Goal: Transaction & Acquisition: Book appointment/travel/reservation

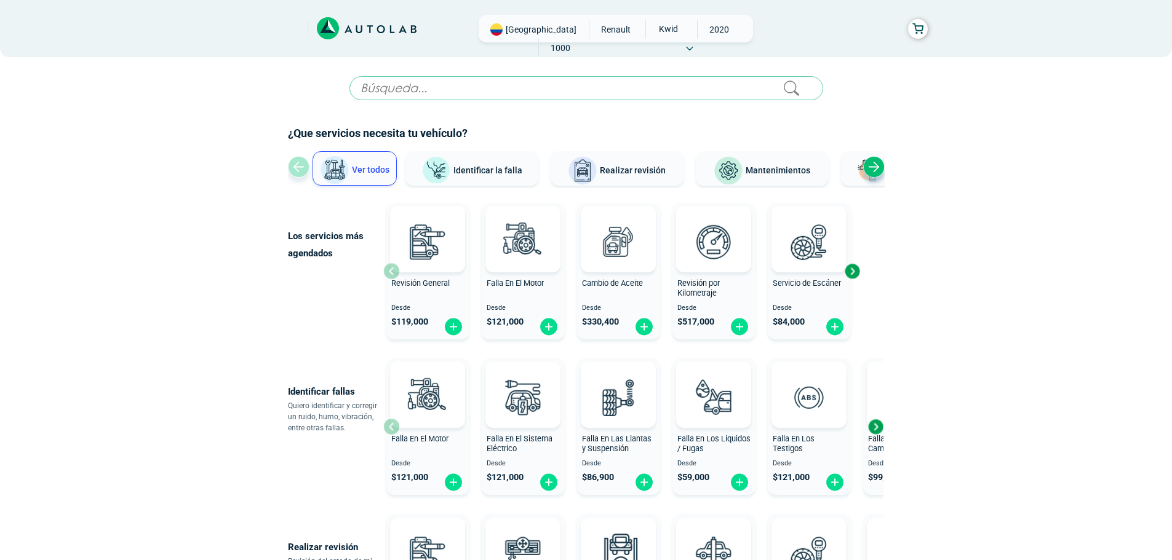
click at [496, 161] on button "Identificar la falla" at bounding box center [471, 168] width 133 height 34
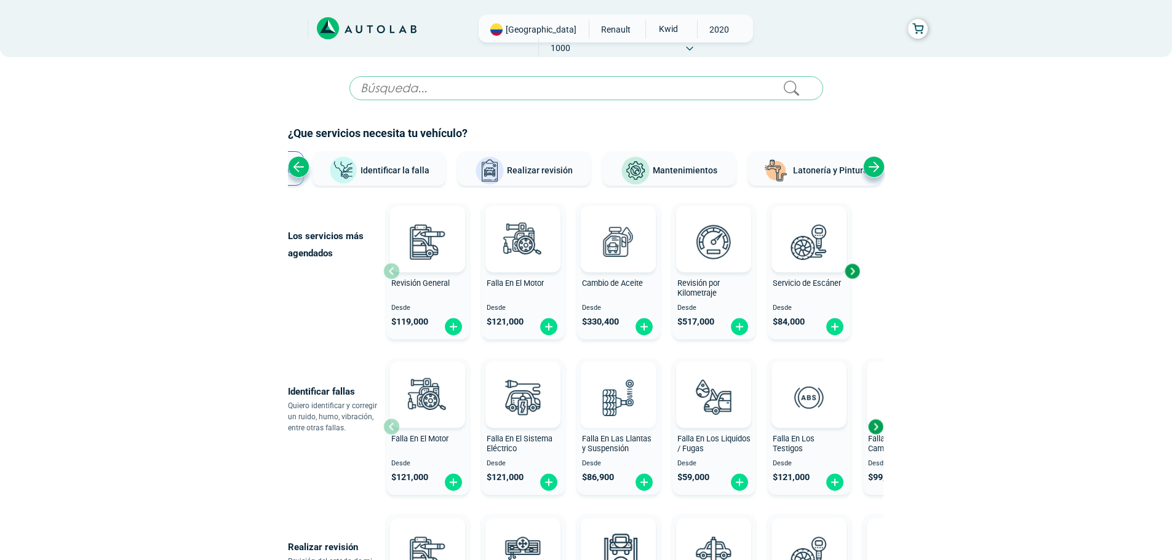
click at [613, 403] on img at bounding box center [618, 397] width 54 height 54
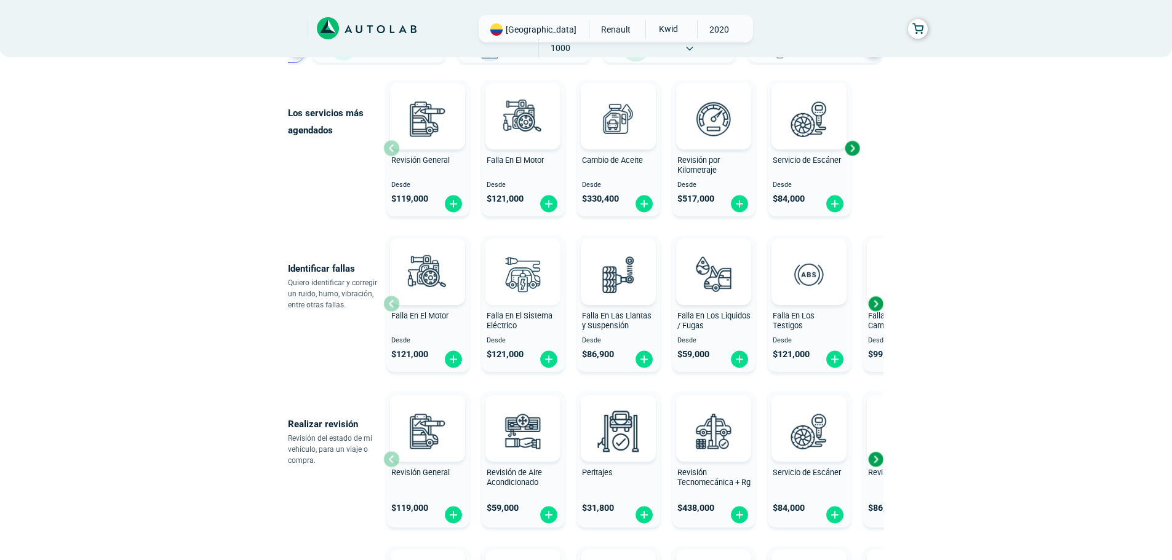
scroll to position [185, 0]
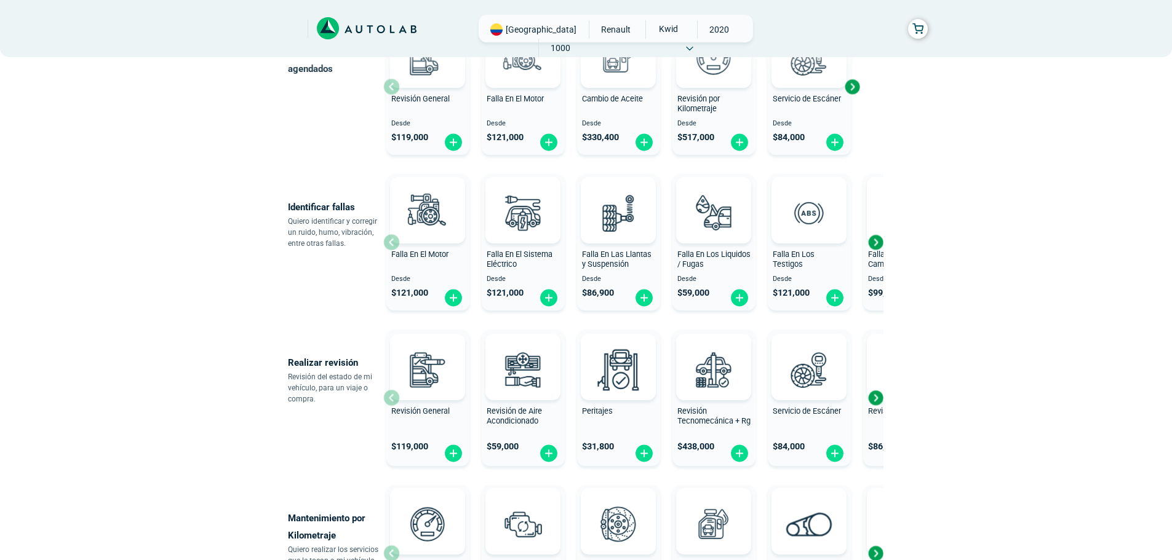
click at [876, 399] on div "Next slide" at bounding box center [875, 398] width 18 height 18
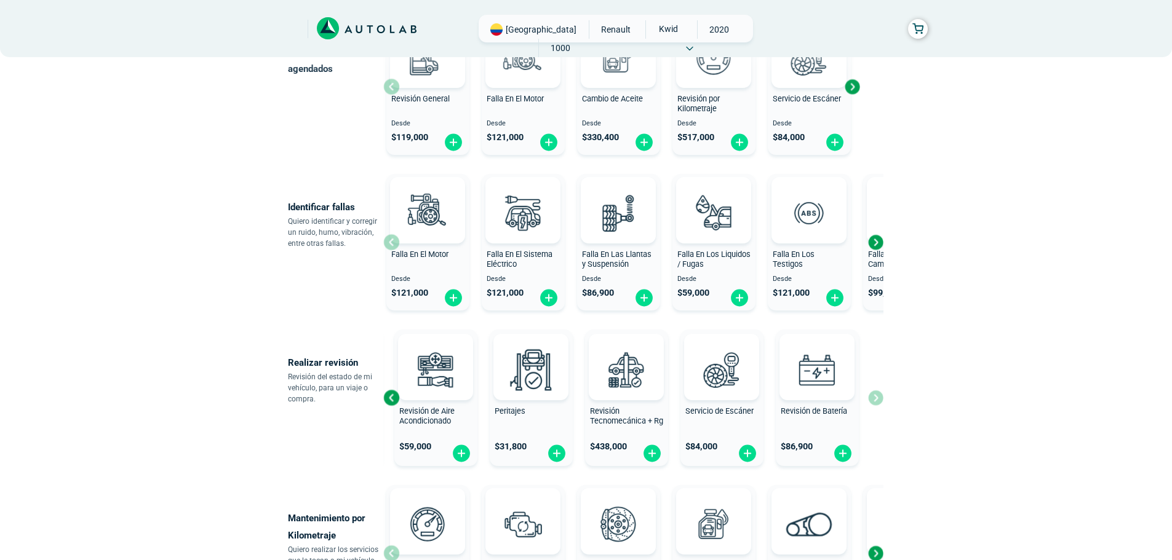
click at [876, 399] on div "Revisión General $ 119,000 Revisión de Aire Acondicionado $ 59,000 Peritajes $ …" at bounding box center [633, 398] width 500 height 146
click at [389, 402] on div "Previous slide" at bounding box center [391, 398] width 18 height 18
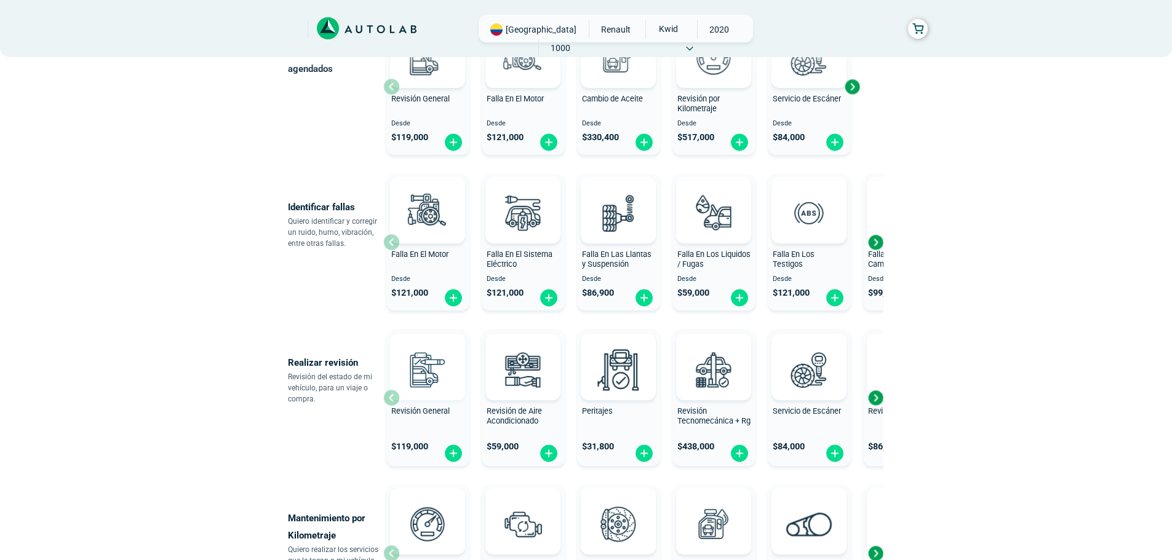
click at [413, 368] on img at bounding box center [427, 370] width 54 height 54
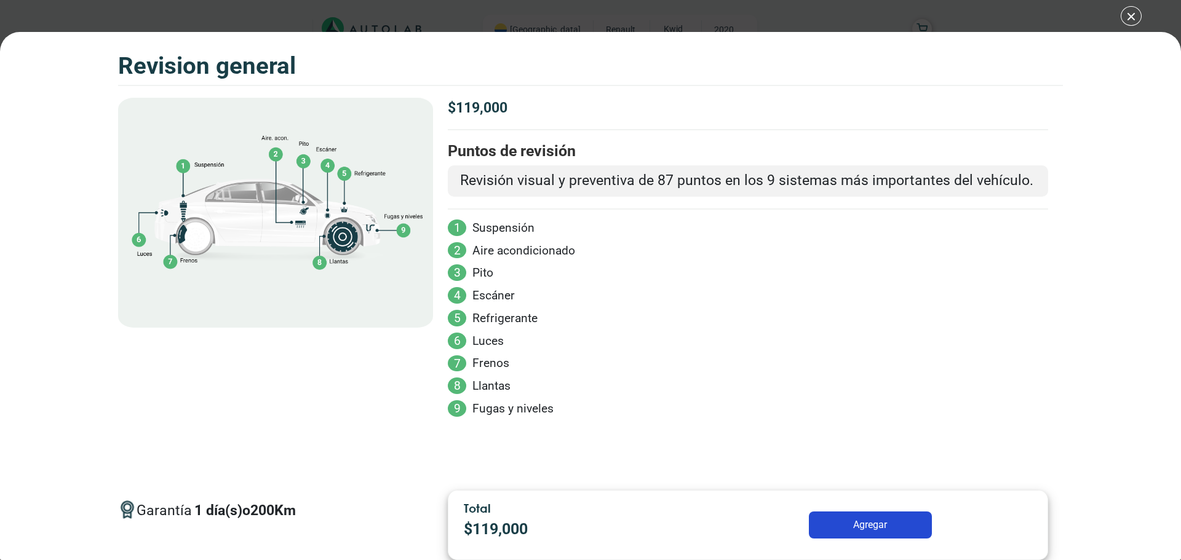
click at [1135, 18] on div "Volkswagen Crossfox 2018 REVISION GENERAL $ 119,000 1 200" at bounding box center [590, 280] width 1181 height 560
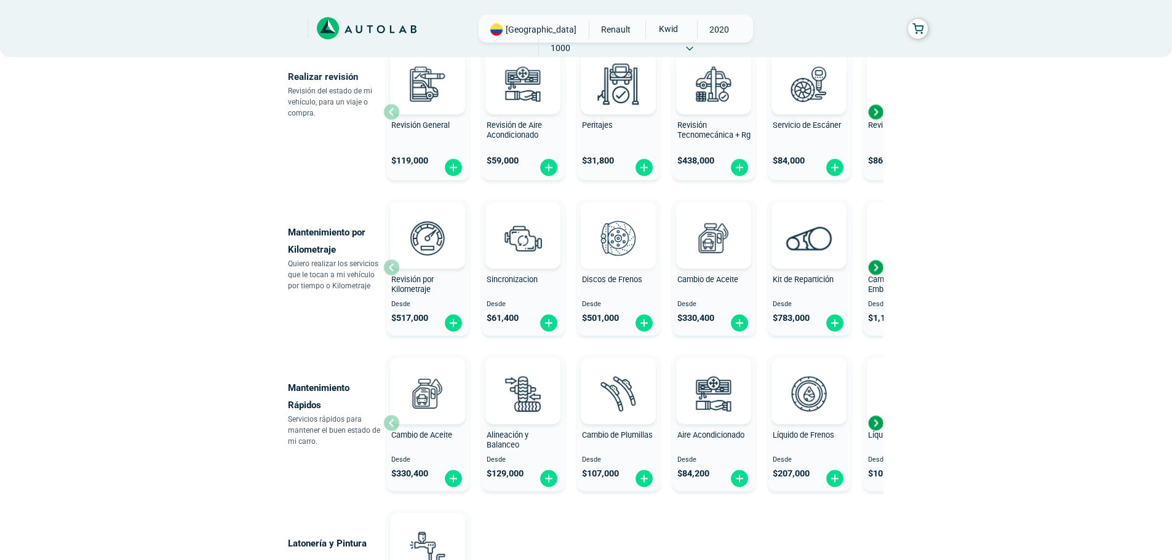
scroll to position [492, 0]
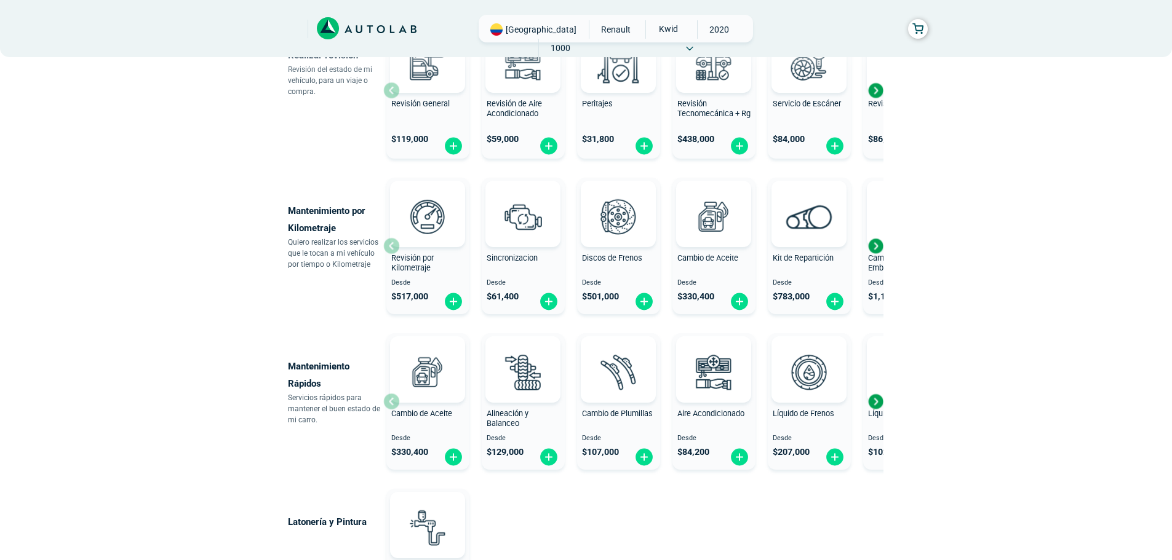
click at [882, 399] on div "Next slide" at bounding box center [875, 401] width 18 height 18
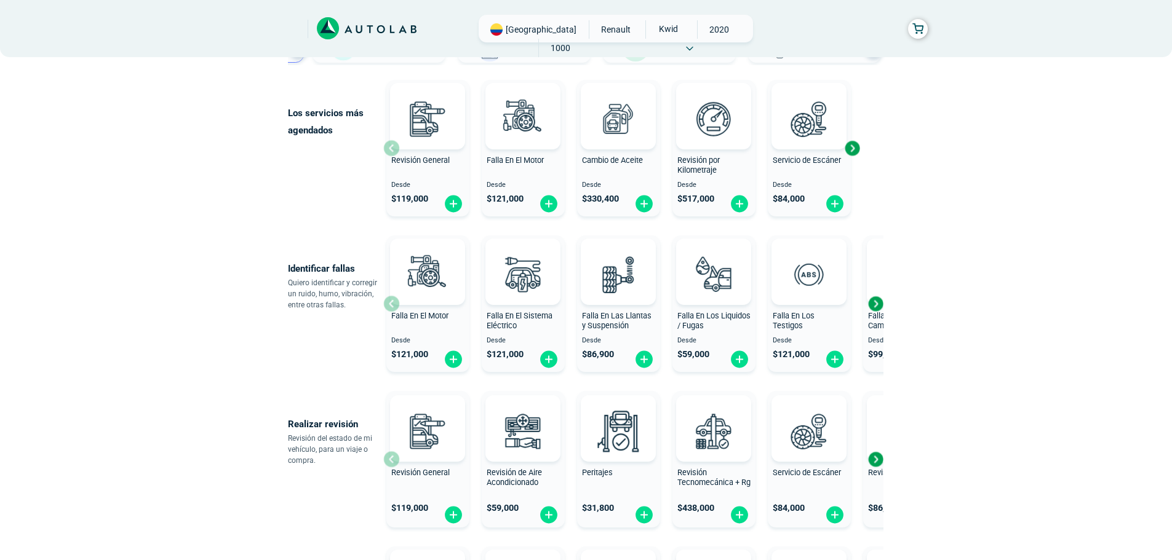
scroll to position [62, 0]
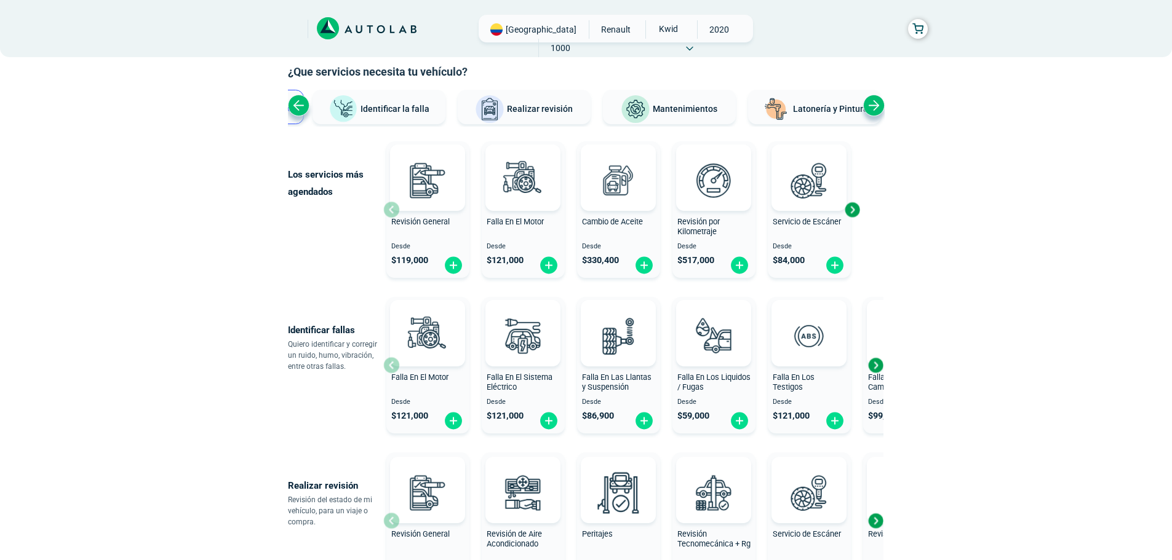
click at [745, 25] on div "Medellín RENAULT KWID 2020 1000" at bounding box center [615, 29] width 274 height 28
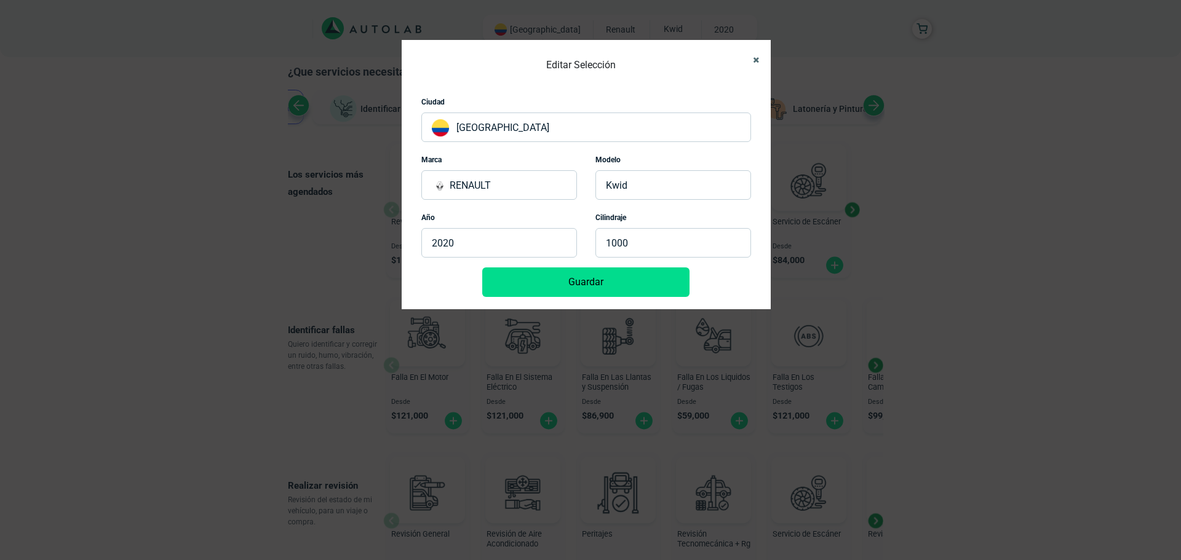
click at [758, 56] on icon "Close" at bounding box center [756, 60] width 6 height 8
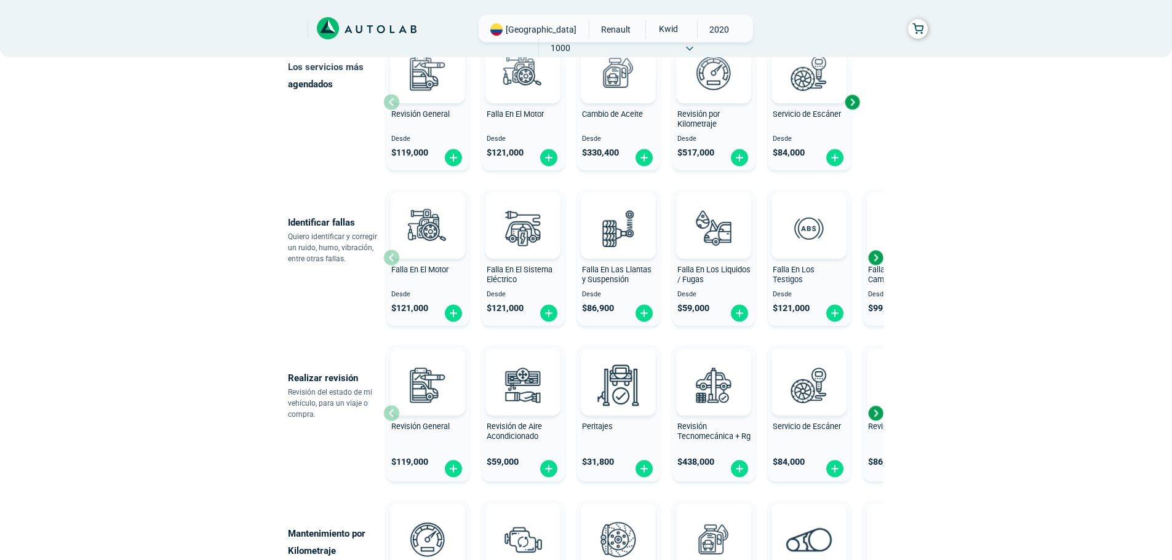
scroll to position [0, 0]
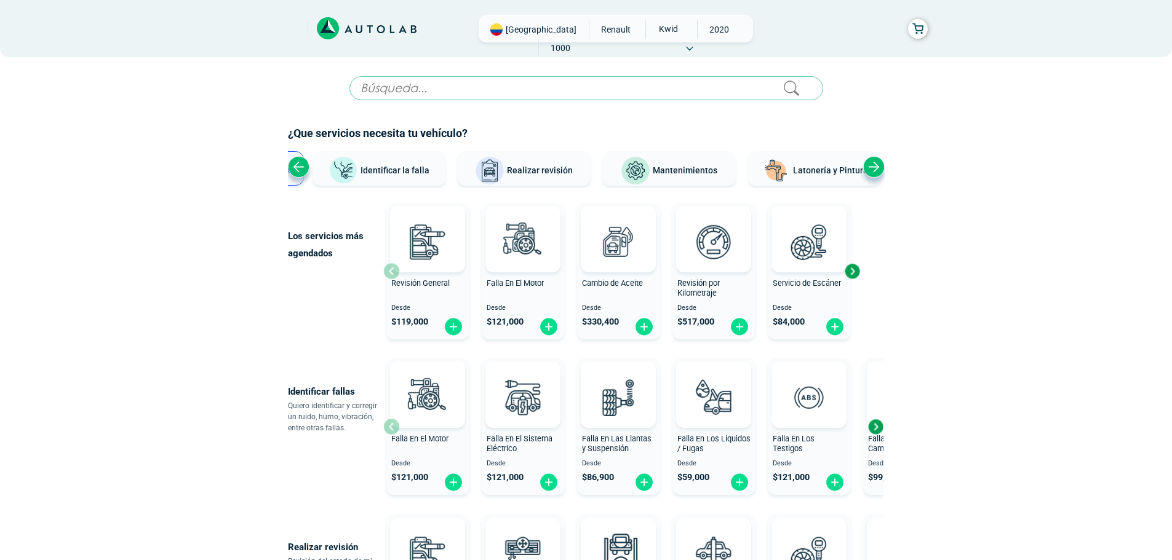
click at [357, 25] on icon at bounding box center [367, 28] width 100 height 23
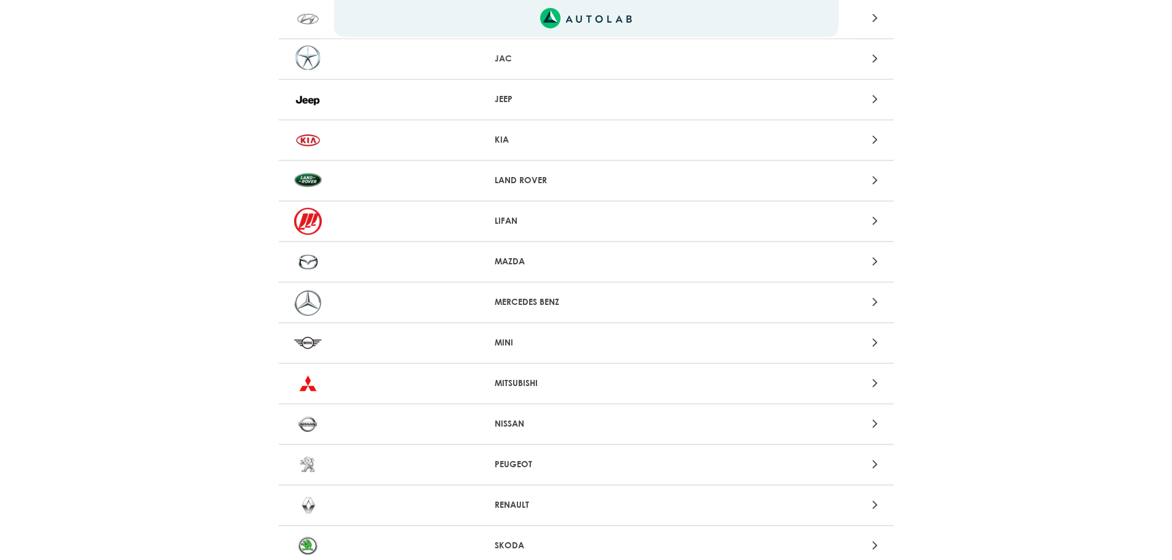
scroll to position [1156, 0]
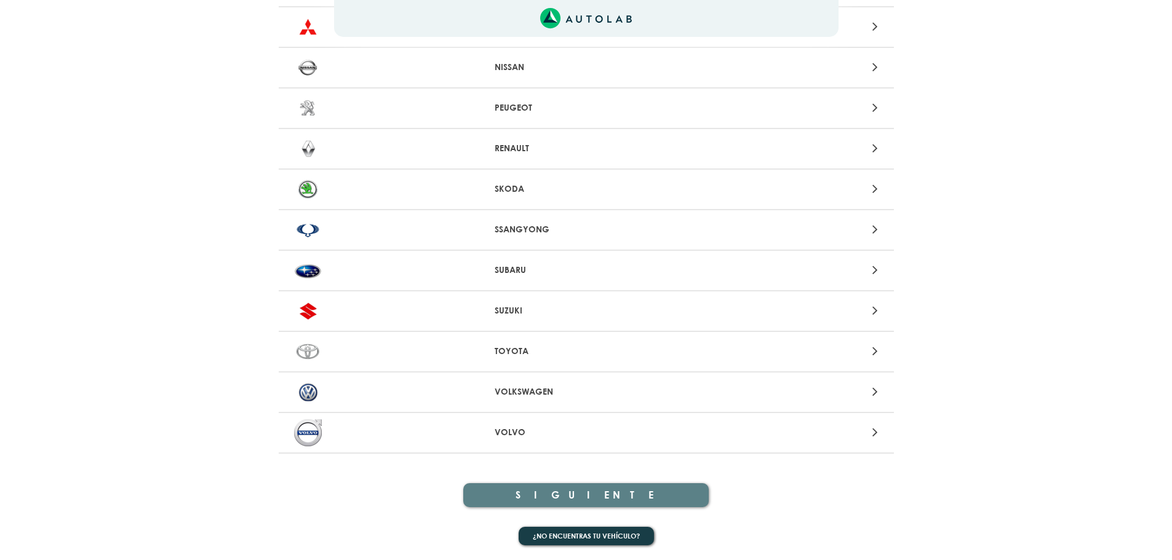
click at [516, 153] on p "RENAULT" at bounding box center [585, 148] width 183 height 13
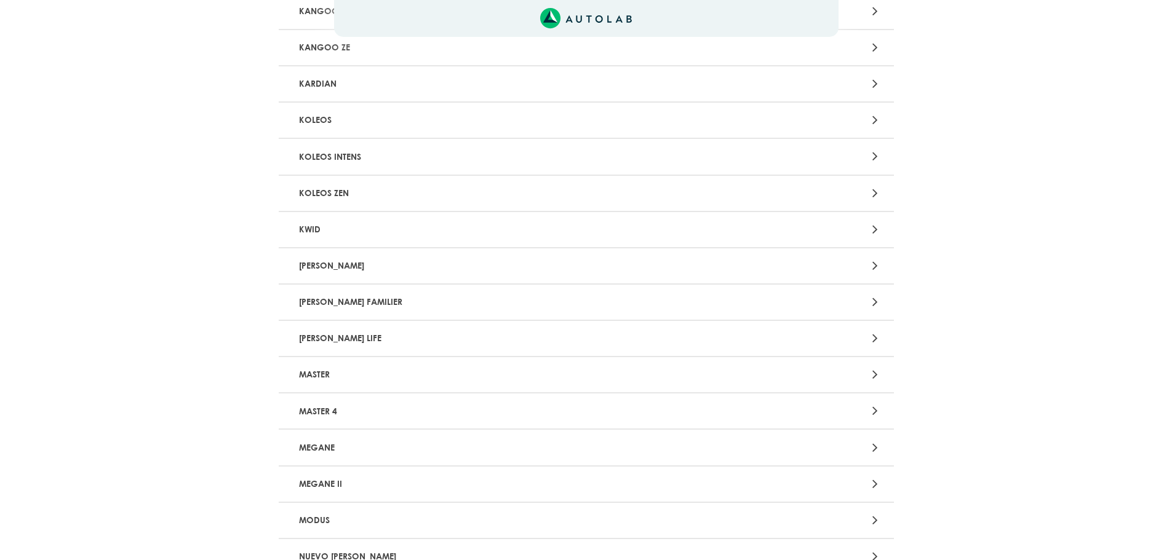
scroll to position [633, 0]
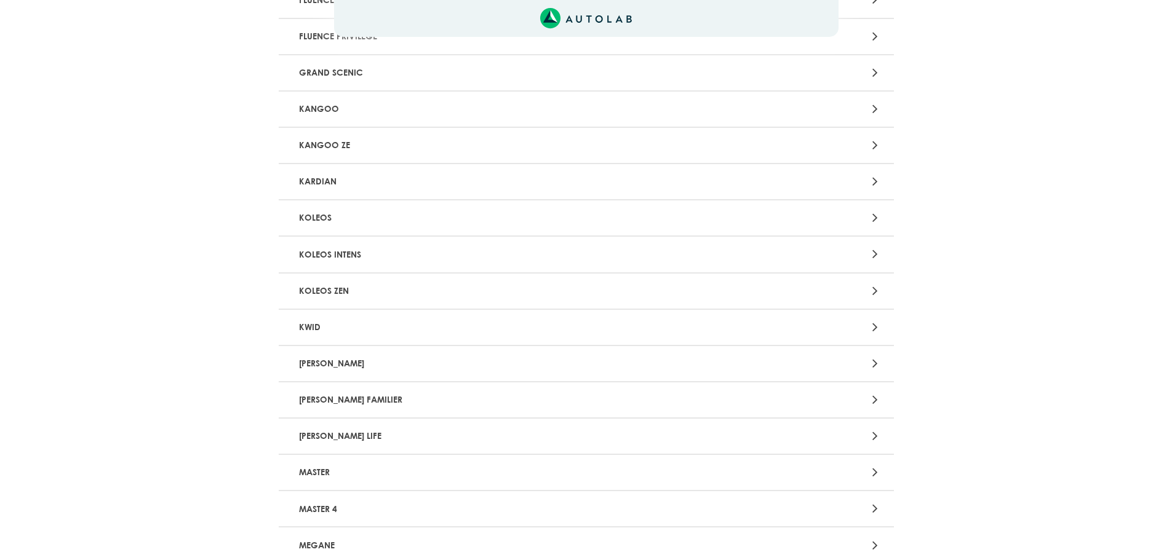
click at [384, 331] on p "KWID" at bounding box center [485, 327] width 383 height 23
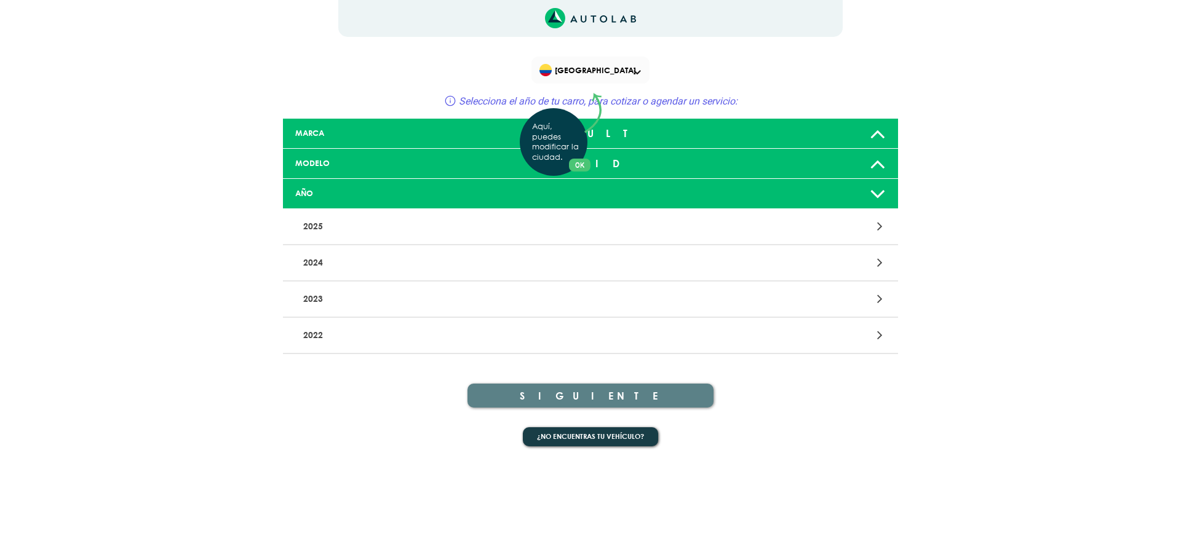
click at [663, 385] on div "Aquí, puedes modificar la ciudad. OK .aex,.bex{fill:none!important;stroke:#50c4…" at bounding box center [590, 280] width 1181 height 560
click at [316, 333] on p "2022" at bounding box center [489, 335] width 383 height 23
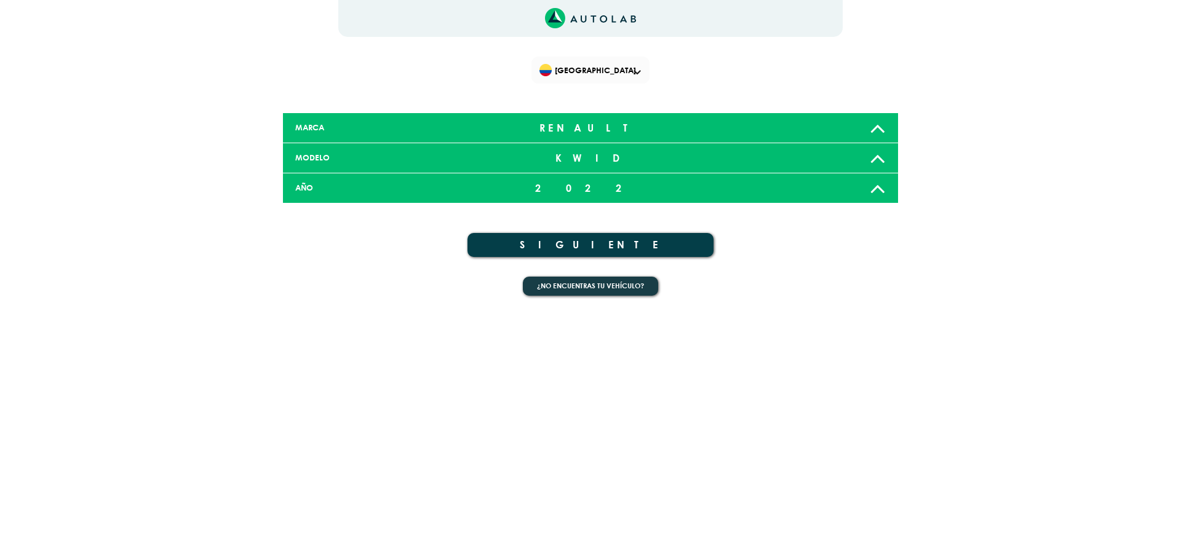
click at [600, 185] on div "2022" at bounding box center [590, 188] width 203 height 25
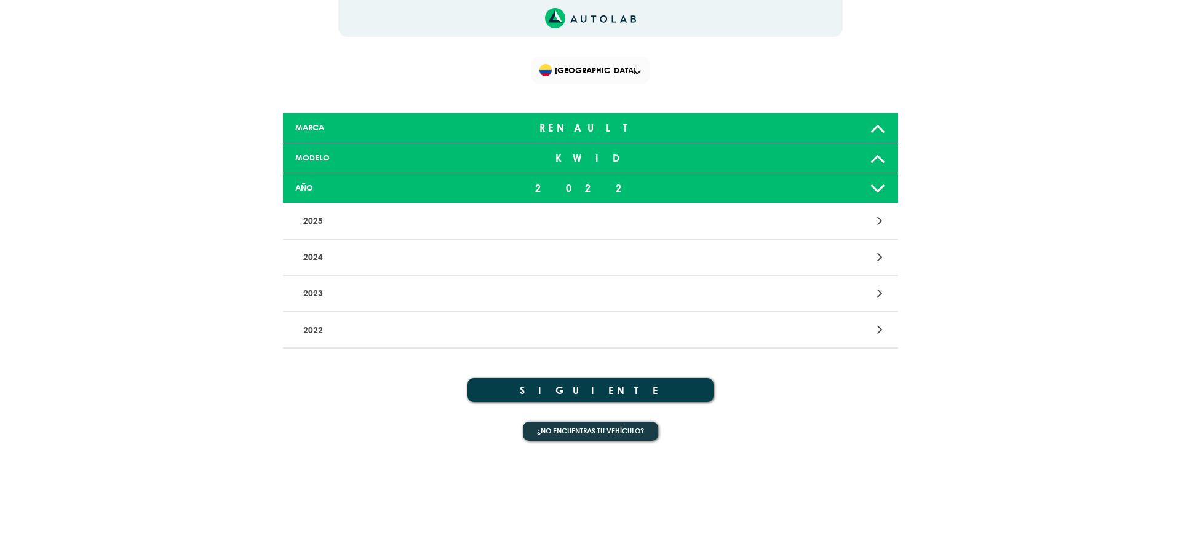
click at [450, 196] on div "AÑO 2022" at bounding box center [590, 188] width 615 height 30
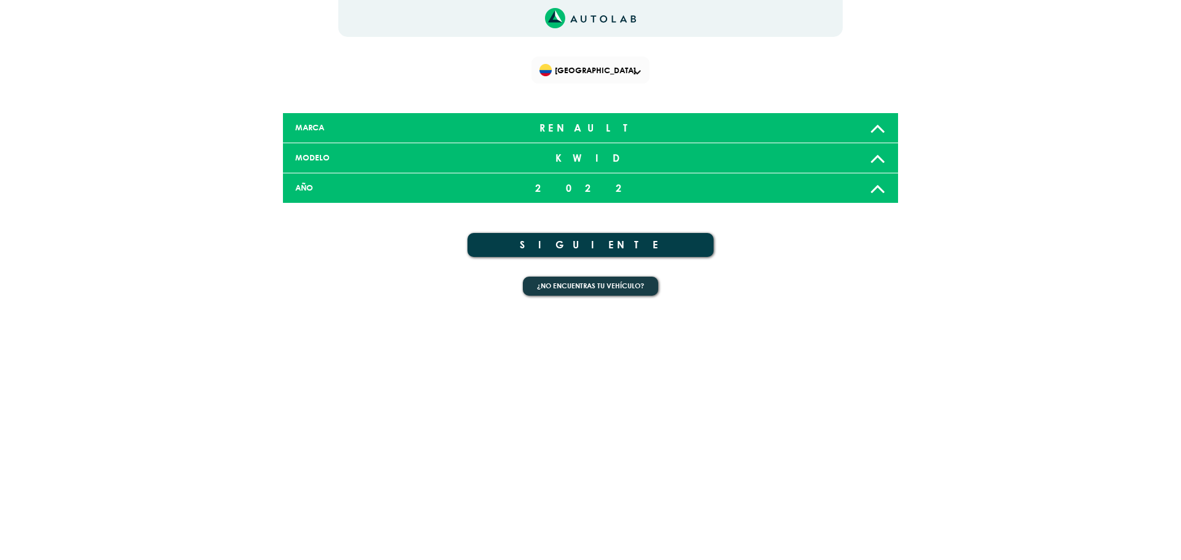
click at [531, 237] on button "SIGUIENTE" at bounding box center [590, 245] width 246 height 24
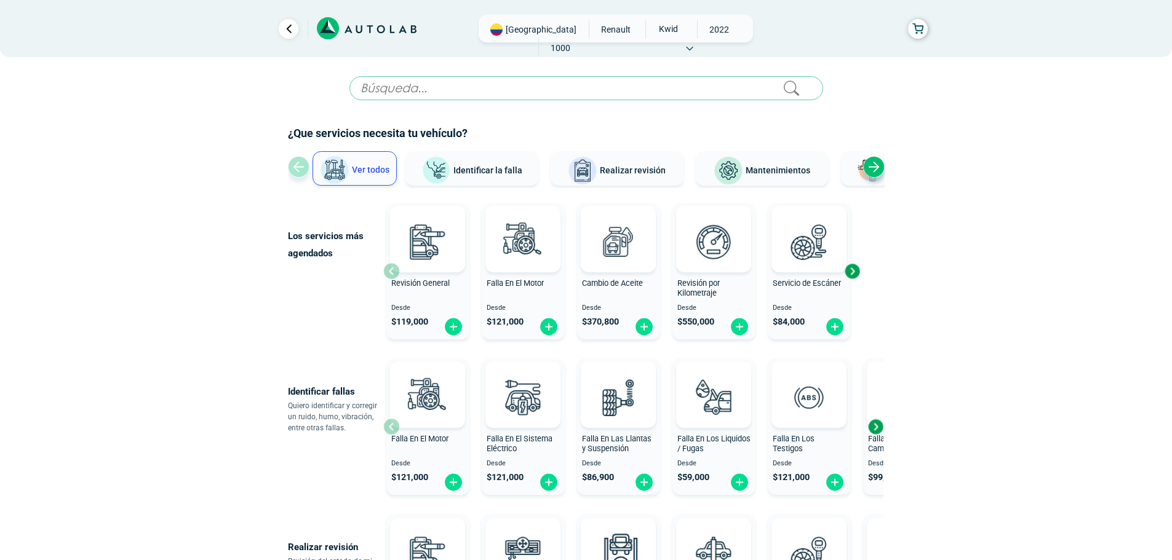
click at [697, 31] on span "2022" at bounding box center [719, 29] width 44 height 18
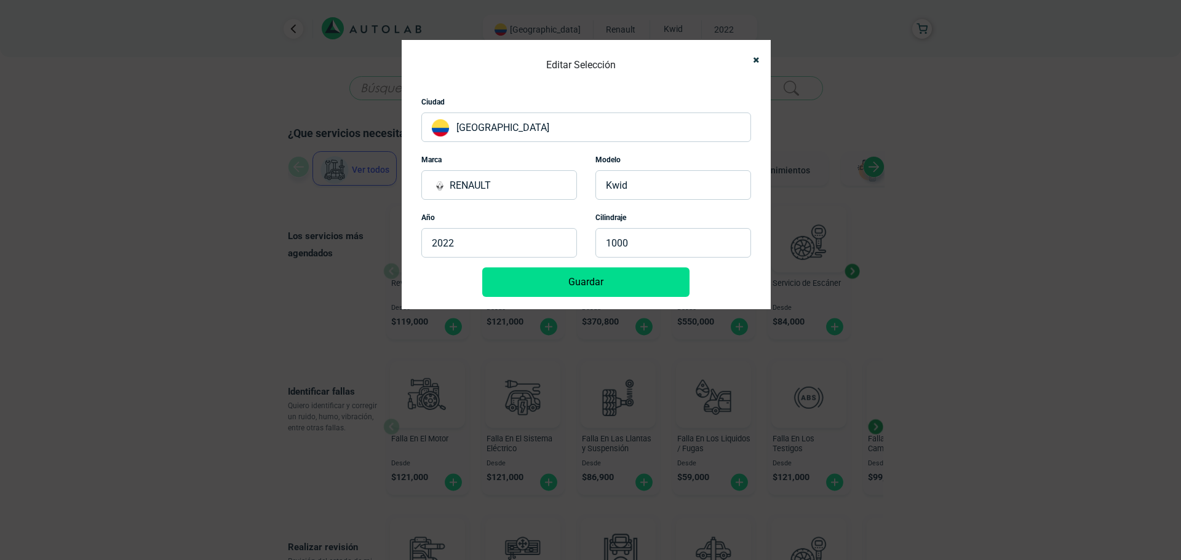
click at [506, 242] on p "2022" at bounding box center [499, 243] width 156 height 30
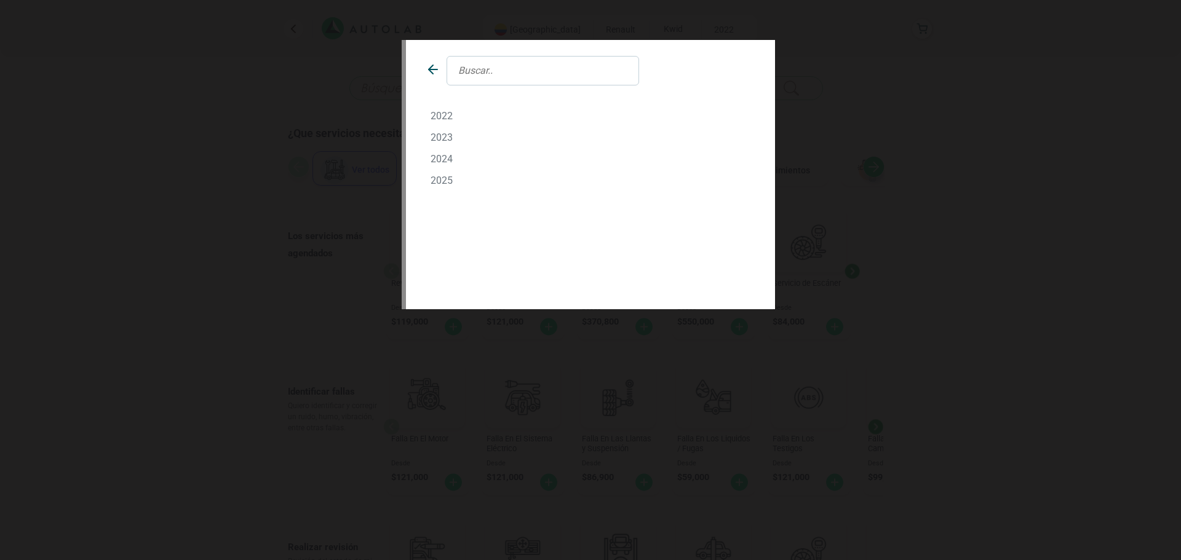
click at [471, 73] on input "text" at bounding box center [543, 71] width 193 height 30
click at [515, 66] on input "2020" at bounding box center [543, 71] width 193 height 30
type input "2020"
click at [848, 69] on div "2020" at bounding box center [590, 280] width 1181 height 560
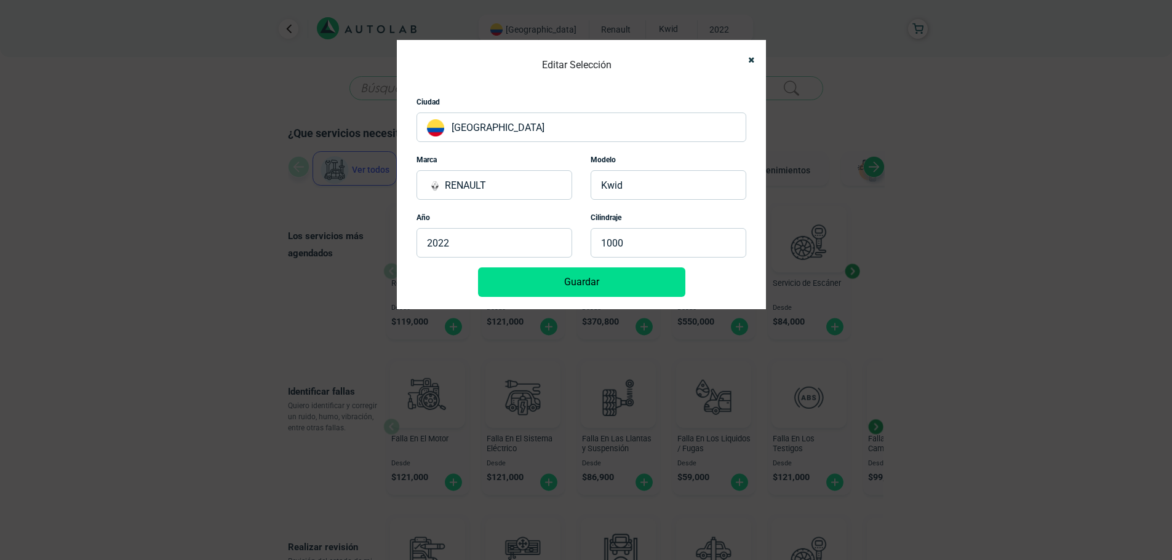
click at [756, 59] on div "Editar Selección Ciudad [GEOGRAPHIC_DATA] Marca RENAULT Modelo KWID Año 2022 Ci…" at bounding box center [581, 174] width 369 height 269
click at [754, 60] on div "Editar Selección Ciudad [GEOGRAPHIC_DATA] Marca RENAULT Modelo KWID Año 2022 Ci…" at bounding box center [581, 174] width 369 height 269
click at [754, 60] on icon "Close" at bounding box center [751, 60] width 6 height 8
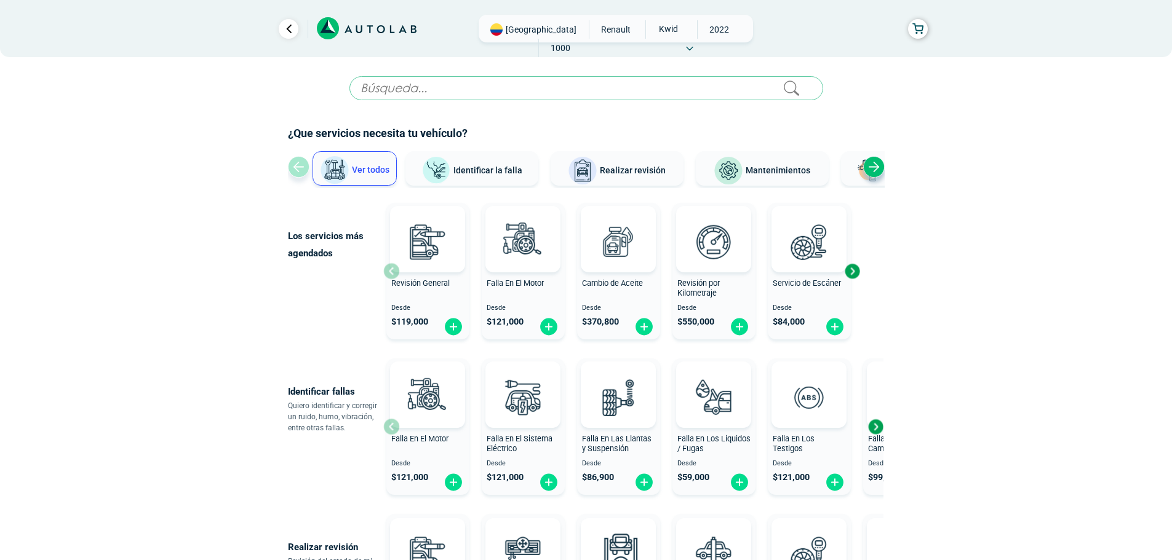
click at [336, 28] on icon at bounding box center [328, 28] width 22 height 22
